Goal: Task Accomplishment & Management: Use online tool/utility

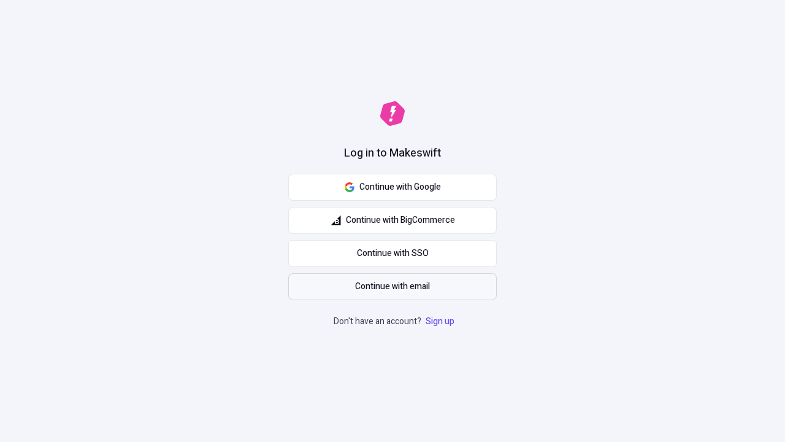
click at [392, 286] on span "Continue with email" at bounding box center [392, 286] width 75 height 13
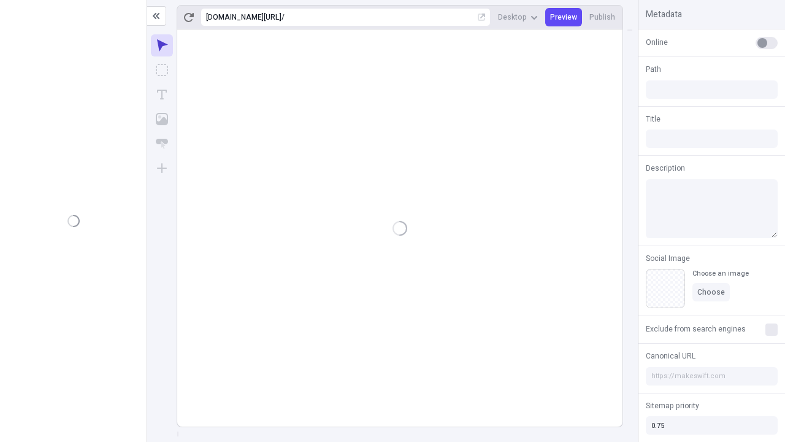
type input "/deep-link-acidus"
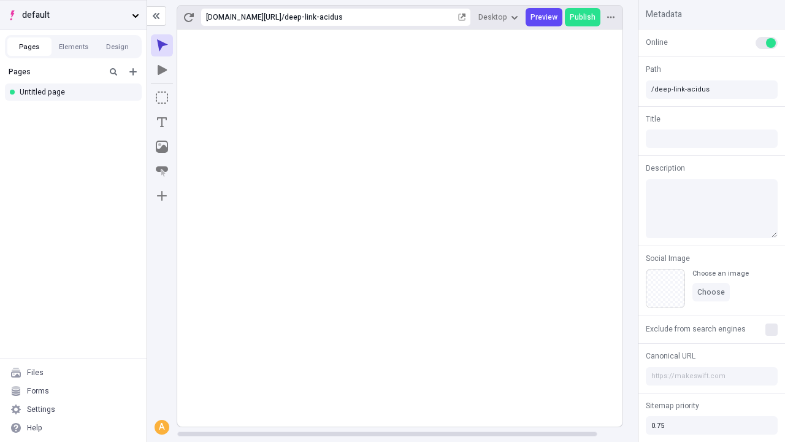
click at [73, 15] on span "default" at bounding box center [74, 15] width 105 height 13
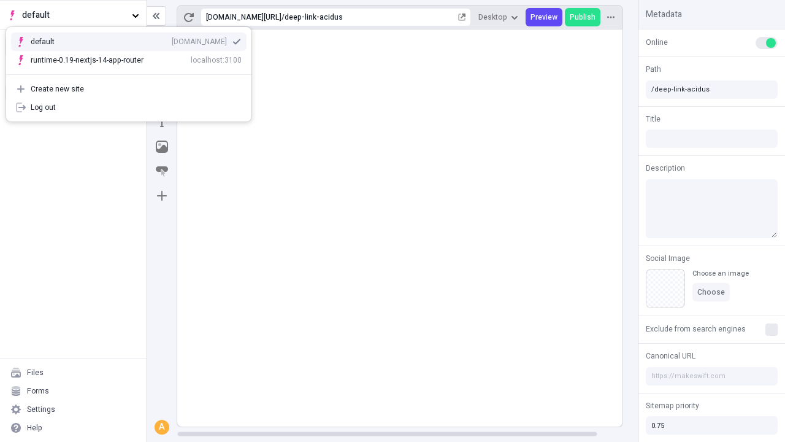
click at [172, 39] on div "qee9k4dy7d.staging.makeswift.site" at bounding box center [199, 42] width 55 height 10
click at [133, 72] on icon "Add new" at bounding box center [132, 71] width 7 height 7
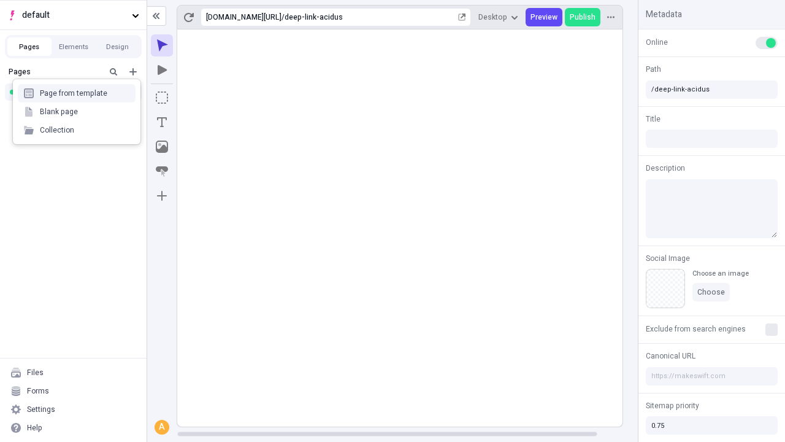
click at [77, 112] on div "Blank page" at bounding box center [77, 111] width 118 height 18
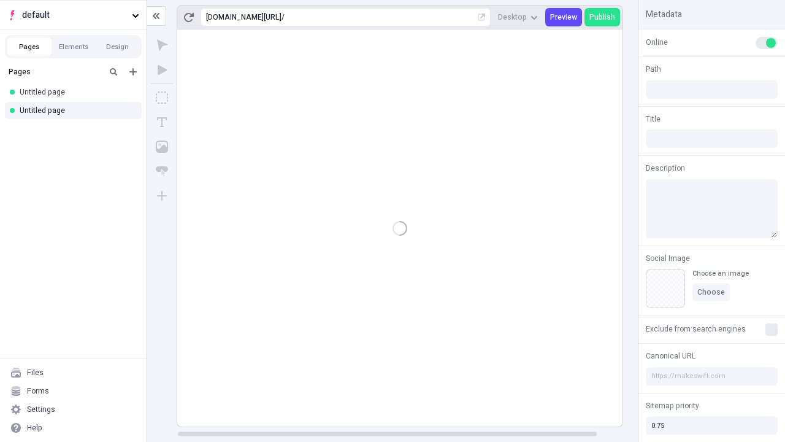
type input "/page"
